Goal: Register for event/course

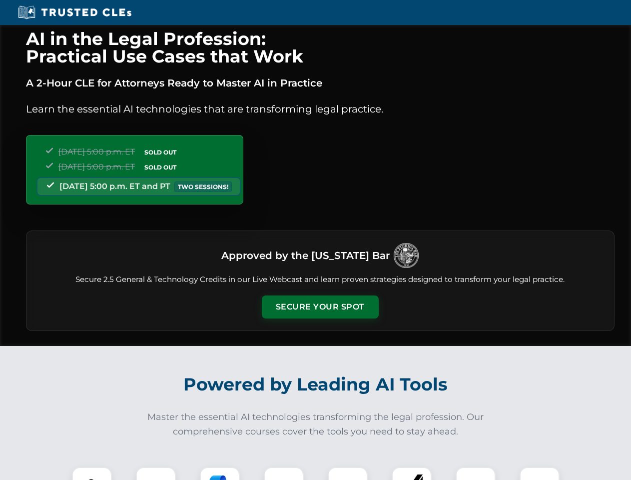
click at [320, 307] on button "Secure Your Spot" at bounding box center [320, 306] width 117 height 23
click at [92, 473] on img at bounding box center [91, 486] width 29 height 29
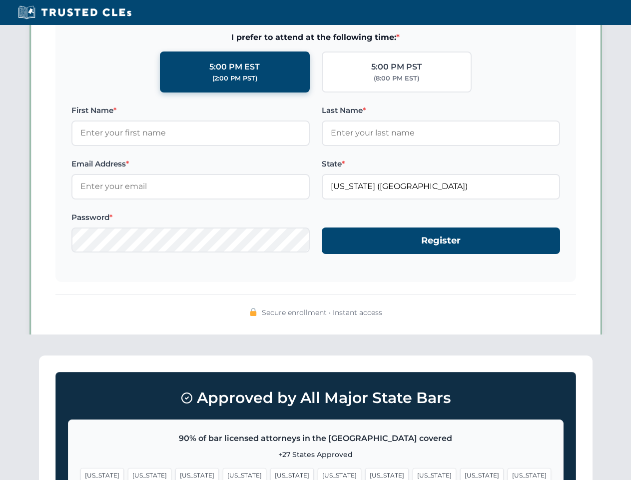
click at [365, 473] on span "[US_STATE]" at bounding box center [386, 475] width 43 height 14
click at [460, 473] on span "[US_STATE]" at bounding box center [481, 475] width 43 height 14
